Goal: Check status

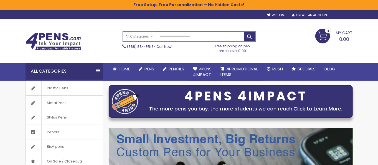
click at [343, 14] on div "Sign In" at bounding box center [343, 15] width 18 height 4
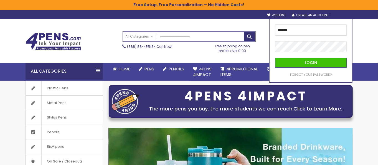
type input "**********"
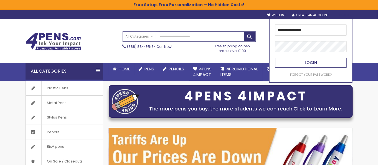
click at [310, 61] on span "Login" at bounding box center [311, 63] width 12 height 6
